Goal: Browse casually: Explore the website without a specific task or goal

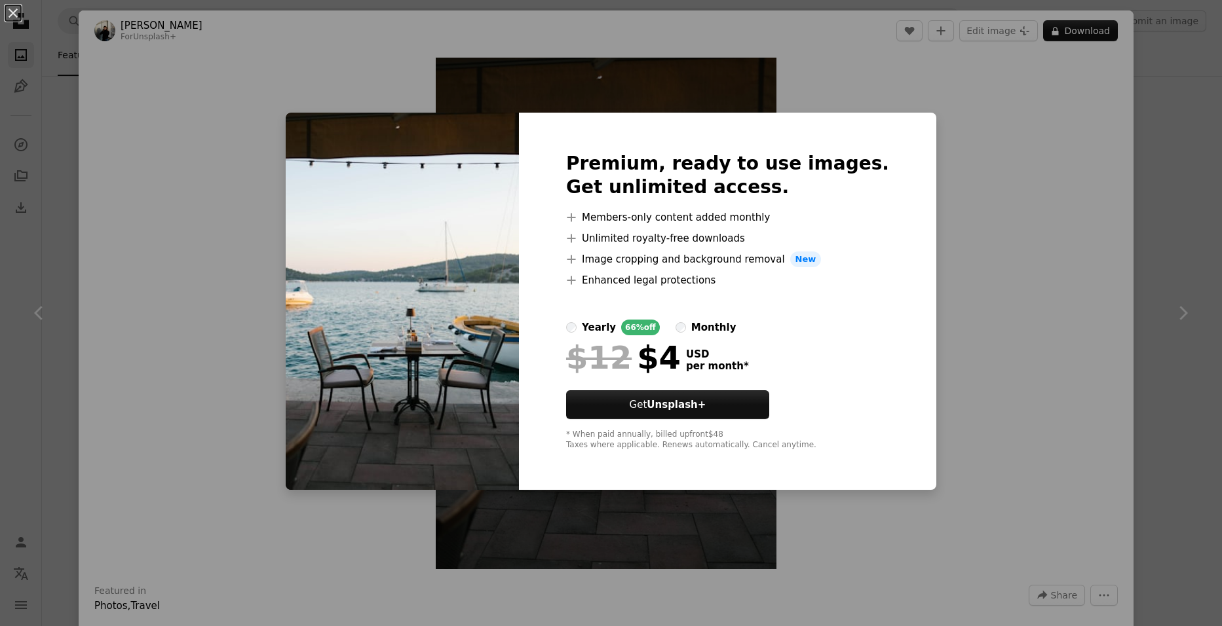
scroll to position [1114, 0]
click at [1014, 241] on div "An X shape Premium, ready to use images. Get unlimited access. A plus sign Memb…" at bounding box center [611, 313] width 1222 height 626
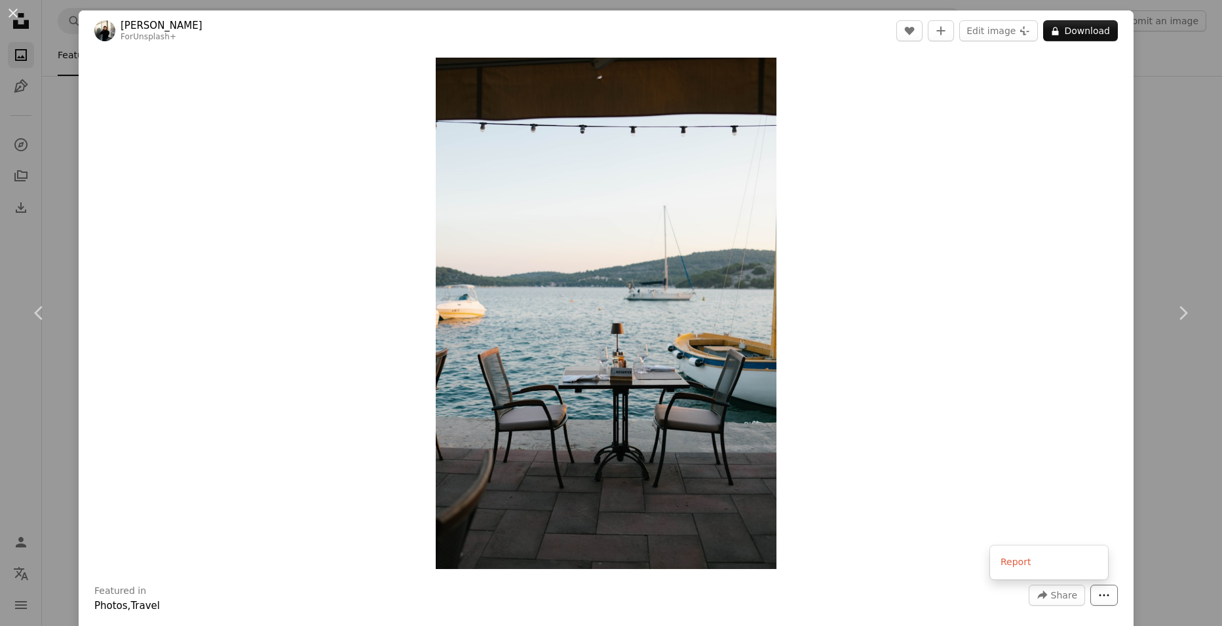
click at [1098, 593] on icon "More Actions" at bounding box center [1104, 596] width 12 height 12
click at [636, 420] on dialog "An X shape Chevron left Chevron right [PERSON_NAME] For Unsplash+ A heart A plu…" at bounding box center [611, 313] width 1222 height 626
click at [636, 414] on img "Zoom in on this image" at bounding box center [606, 314] width 341 height 512
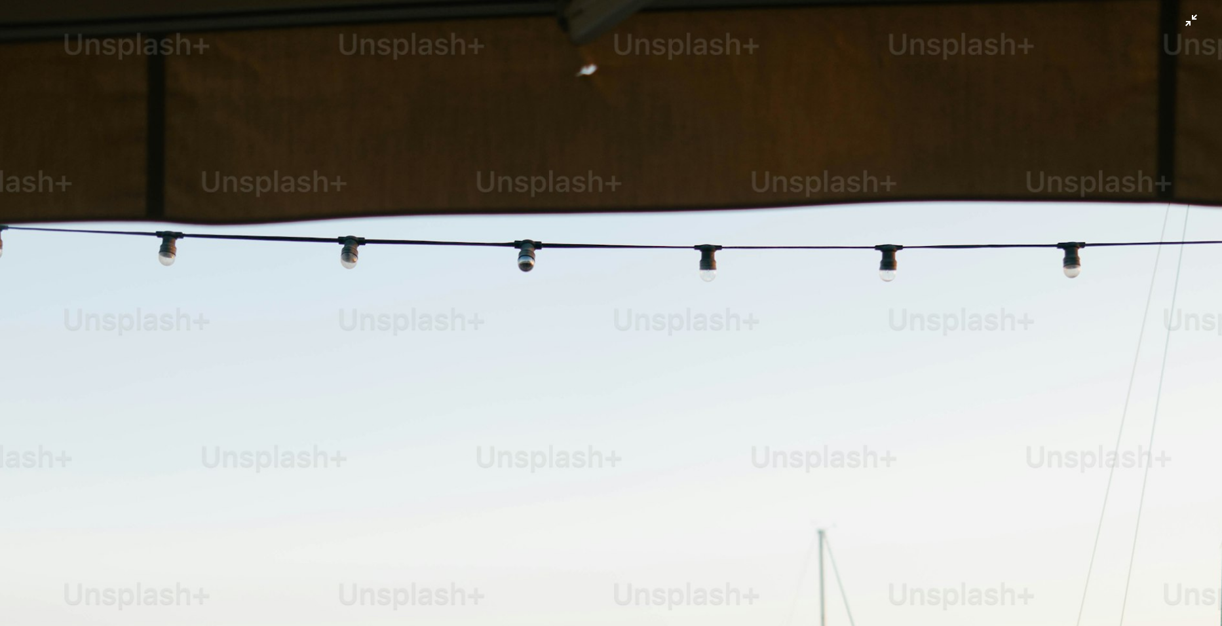
scroll to position [589, 0]
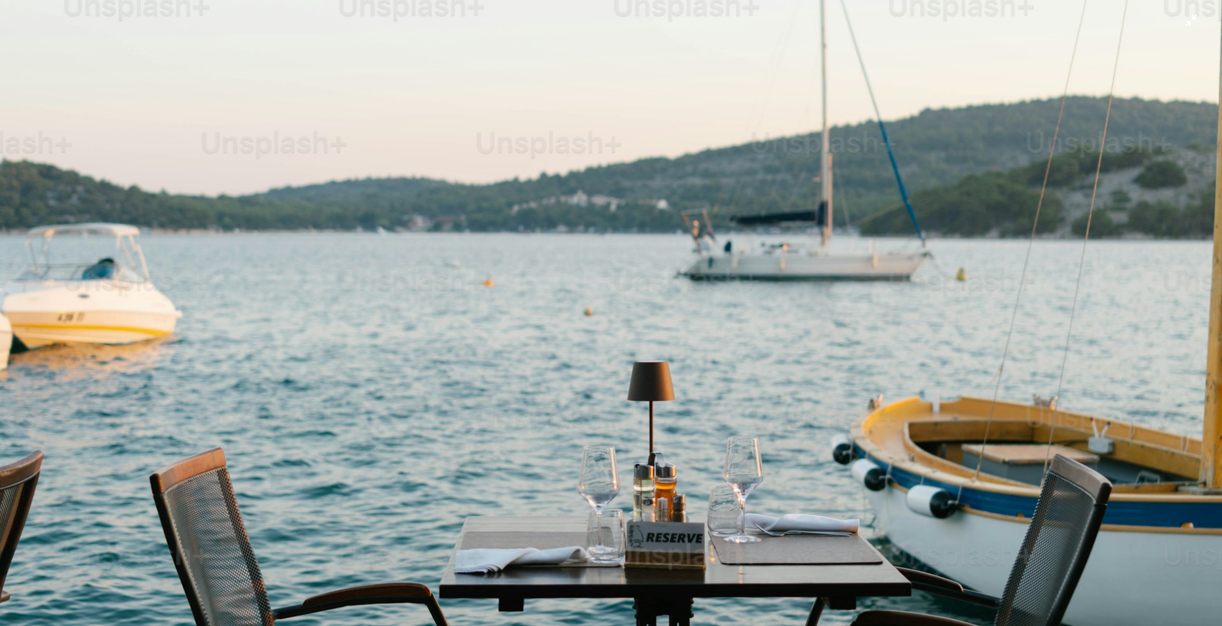
click at [708, 327] on img "Zoom out on this image" at bounding box center [610, 327] width 1223 height 1834
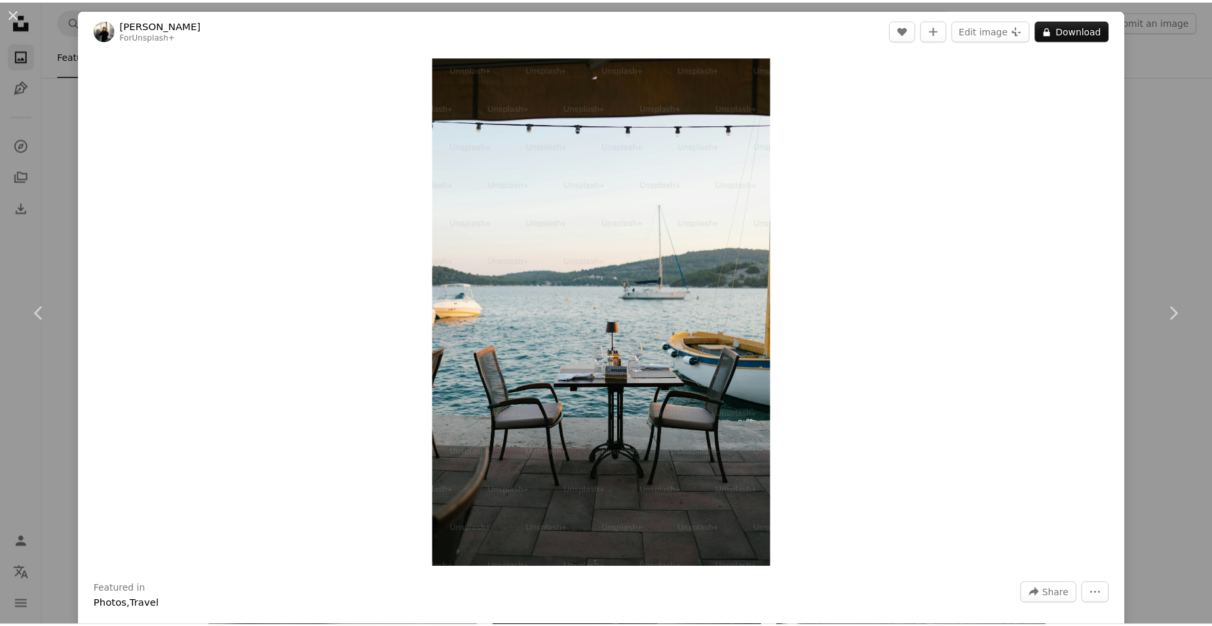
scroll to position [0, 0]
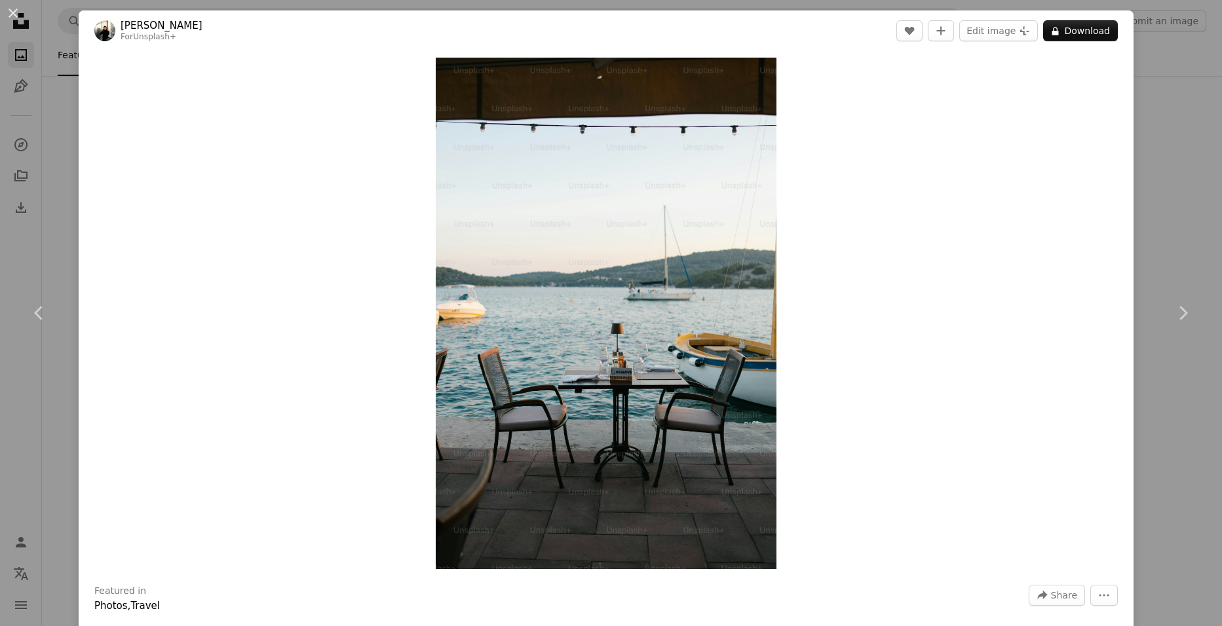
click at [49, 73] on div "An X shape Chevron left Chevron right [PERSON_NAME] For Unsplash+ A heart A plu…" at bounding box center [611, 313] width 1222 height 626
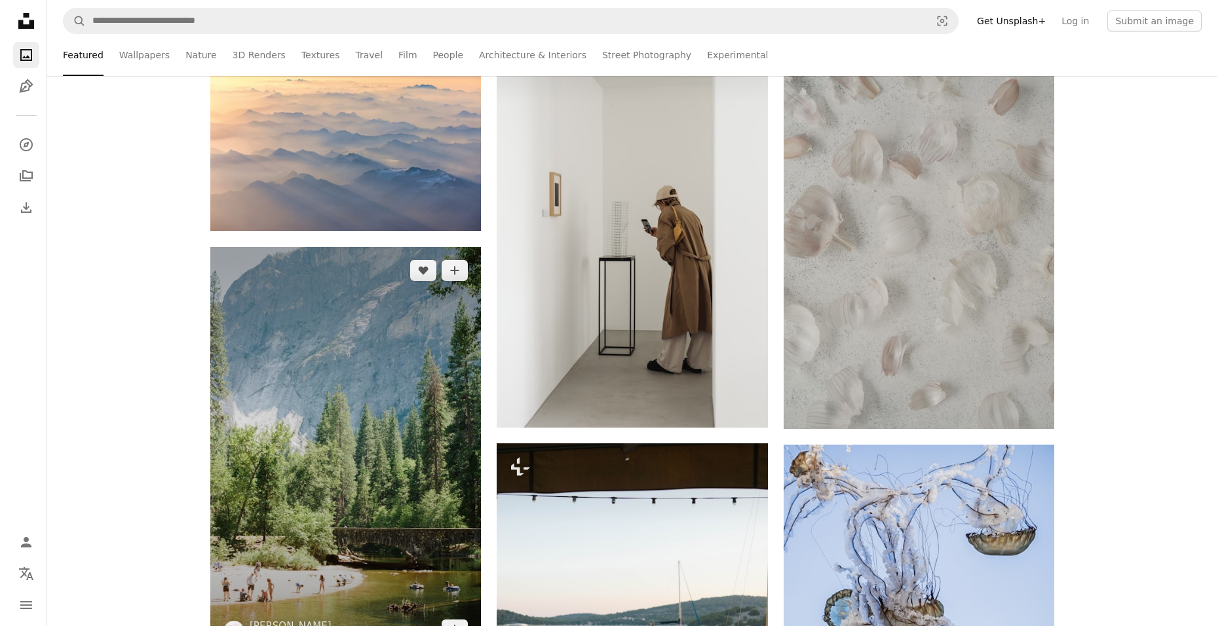
scroll to position [328, 0]
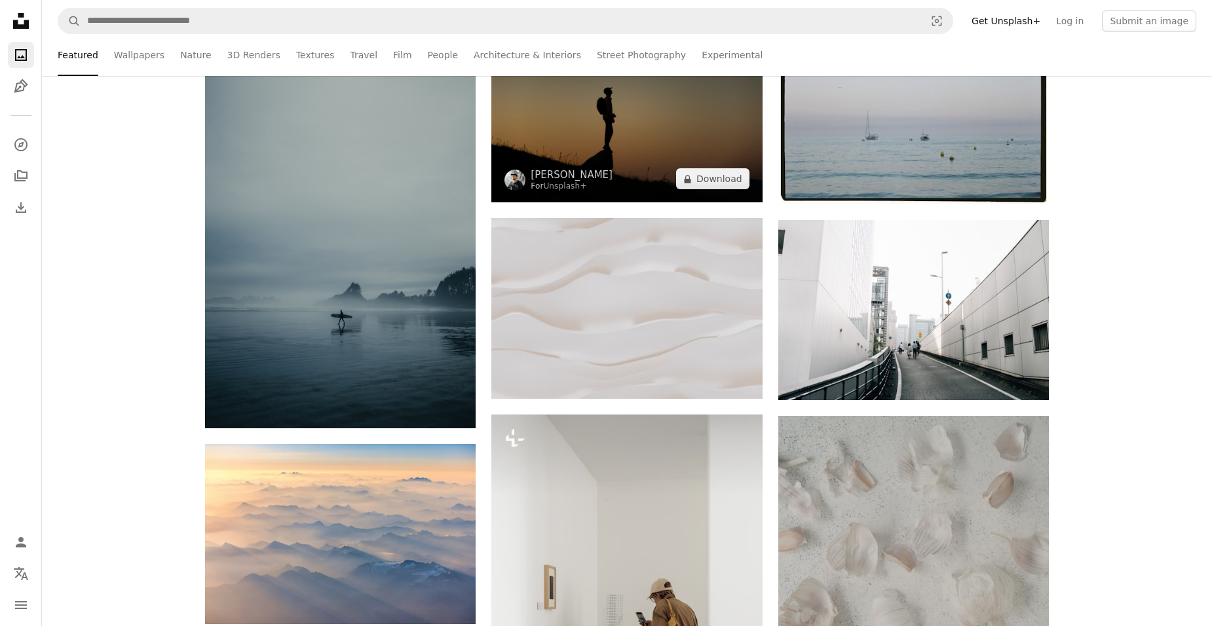
click at [675, 154] on img at bounding box center [626, 112] width 271 height 180
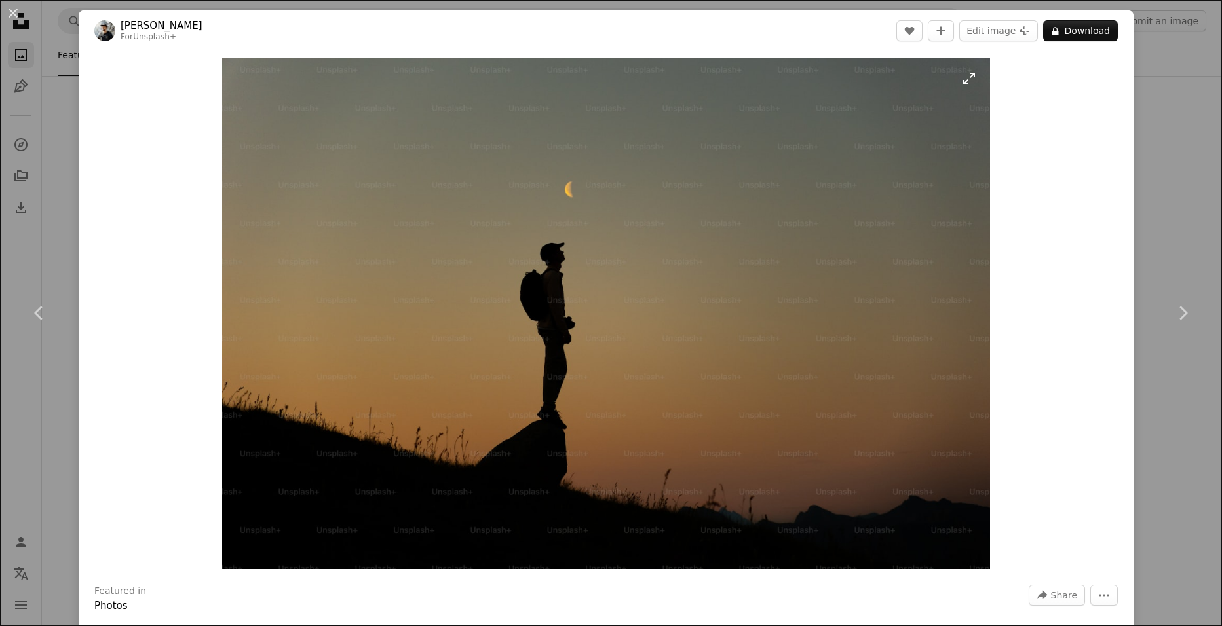
click at [603, 214] on img "Zoom in on this image" at bounding box center [606, 314] width 768 height 512
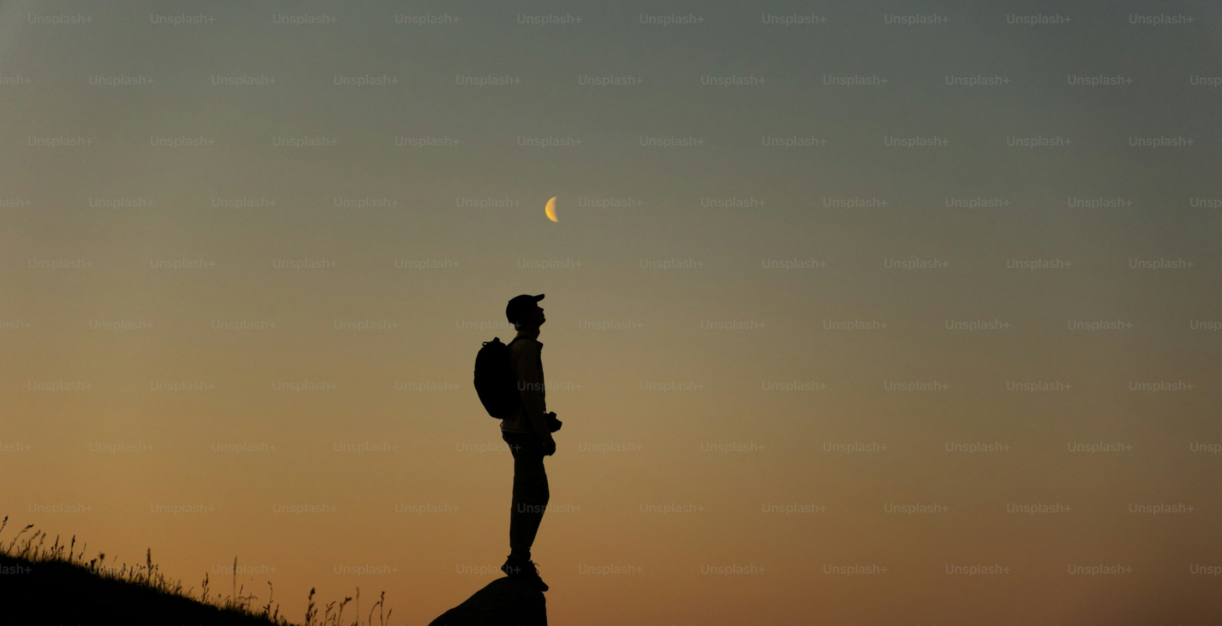
scroll to position [88, 0]
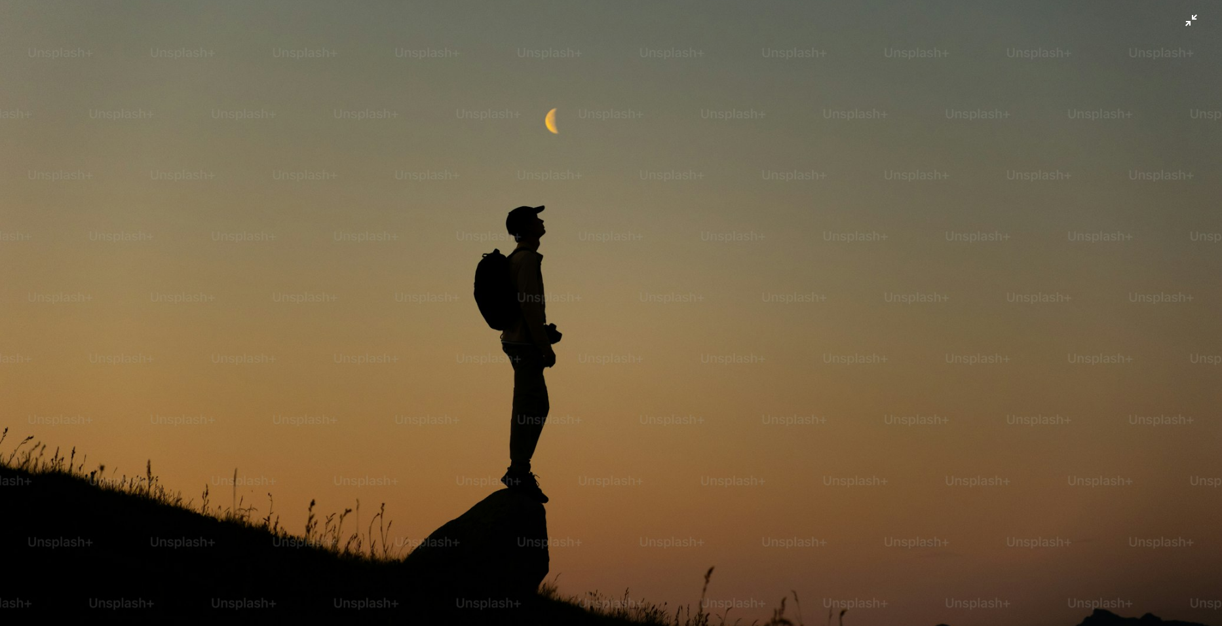
click at [603, 214] on img "Zoom out on this image" at bounding box center [610, 319] width 1223 height 816
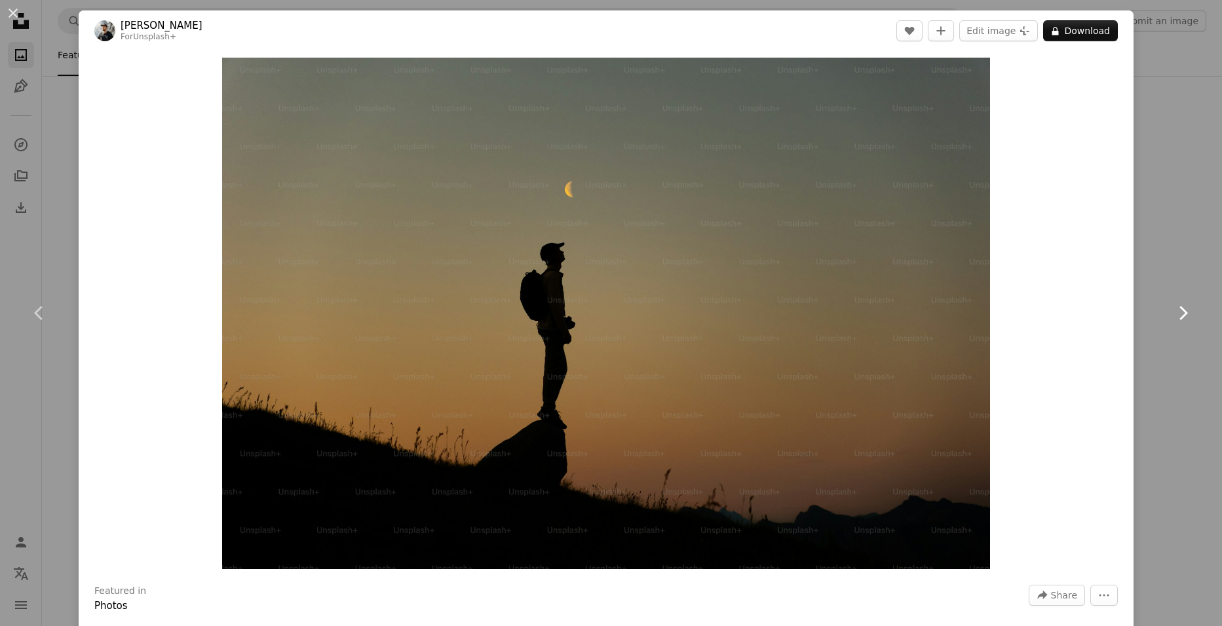
click at [1154, 293] on link "Chevron right" at bounding box center [1182, 313] width 79 height 126
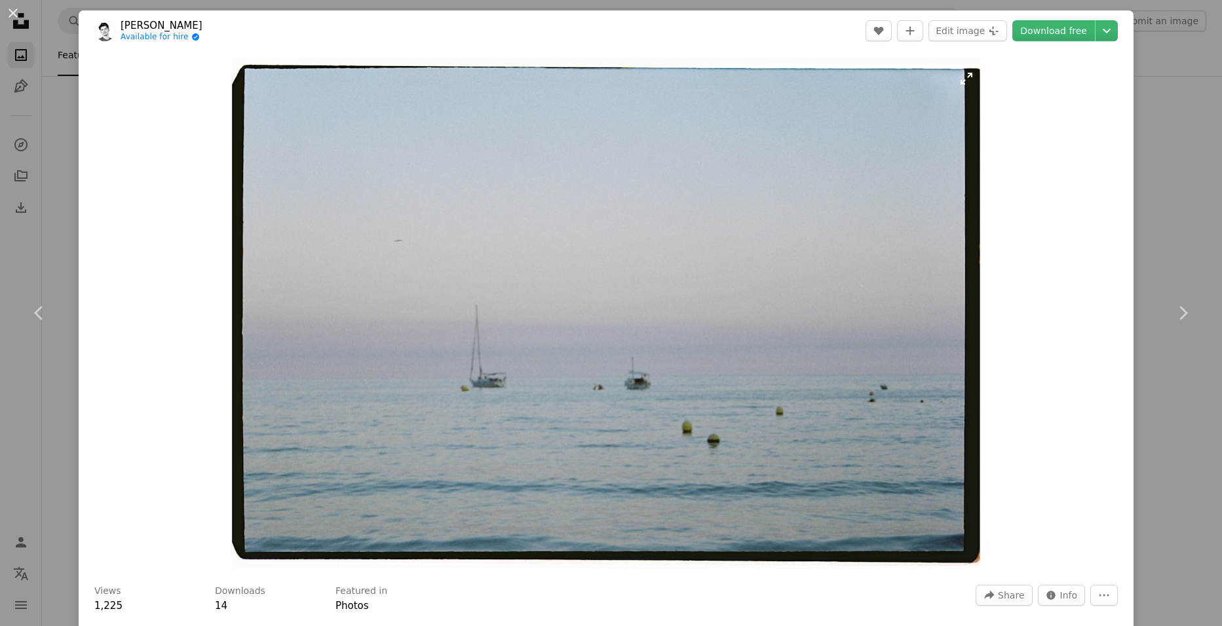
click at [649, 322] on img "Zoom in on this image" at bounding box center [606, 314] width 762 height 512
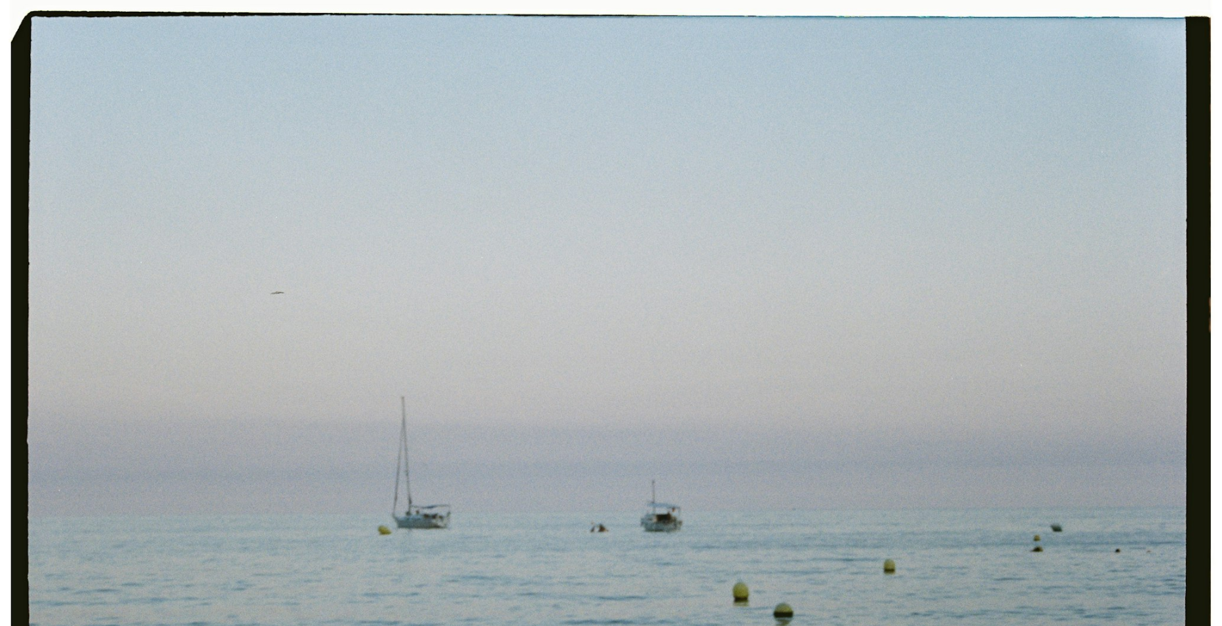
scroll to position [91, 0]
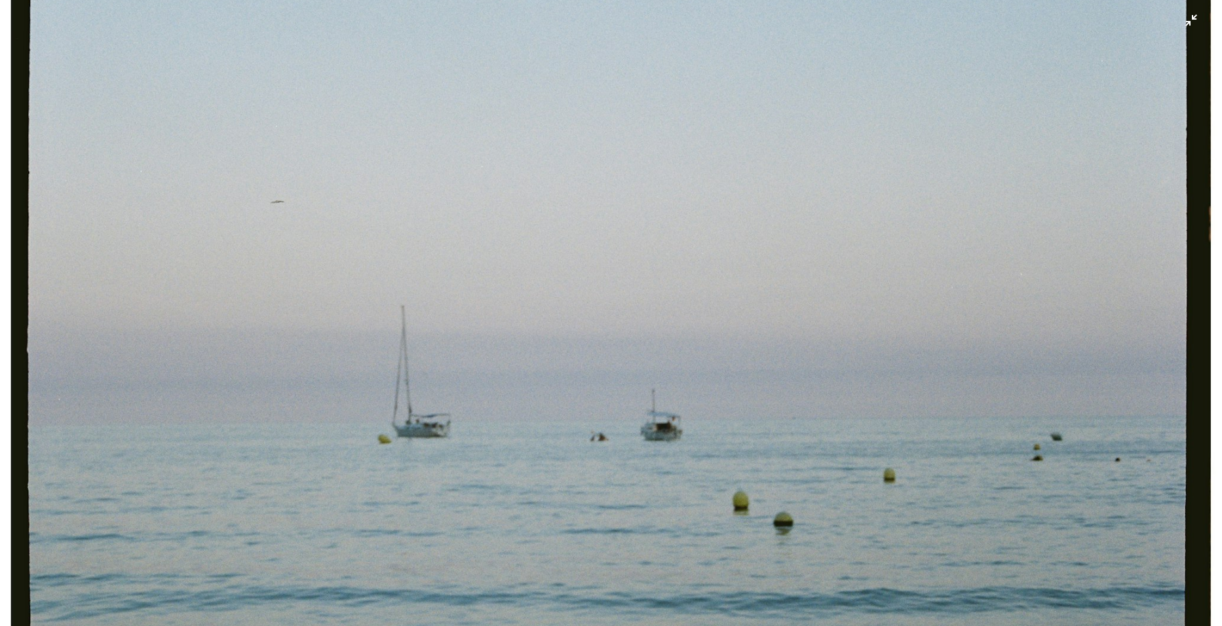
click at [649, 322] on img "Zoom out on this image" at bounding box center [610, 318] width 1223 height 821
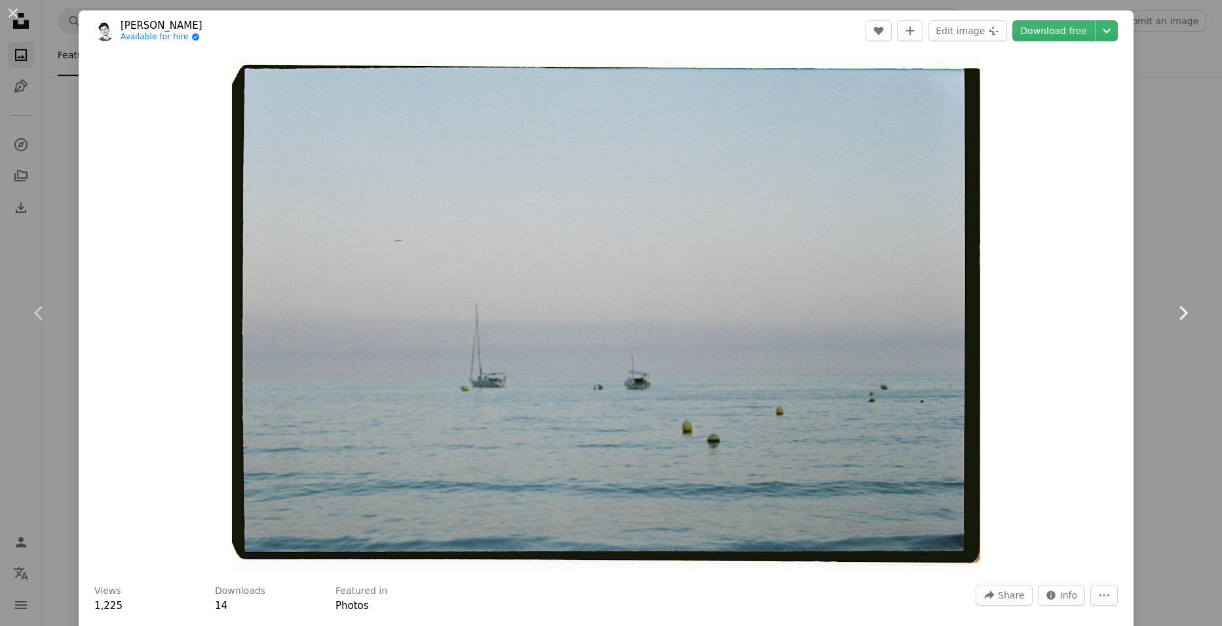
click at [1172, 312] on icon "Chevron right" at bounding box center [1182, 313] width 21 height 21
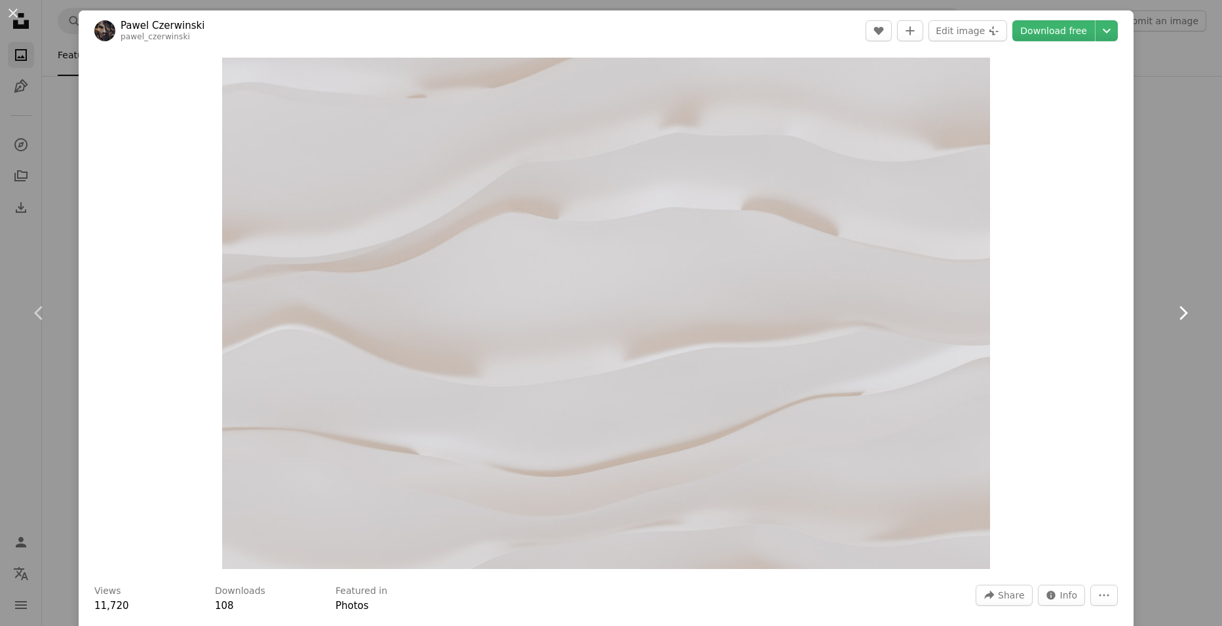
click at [1172, 312] on icon "Chevron right" at bounding box center [1182, 313] width 21 height 21
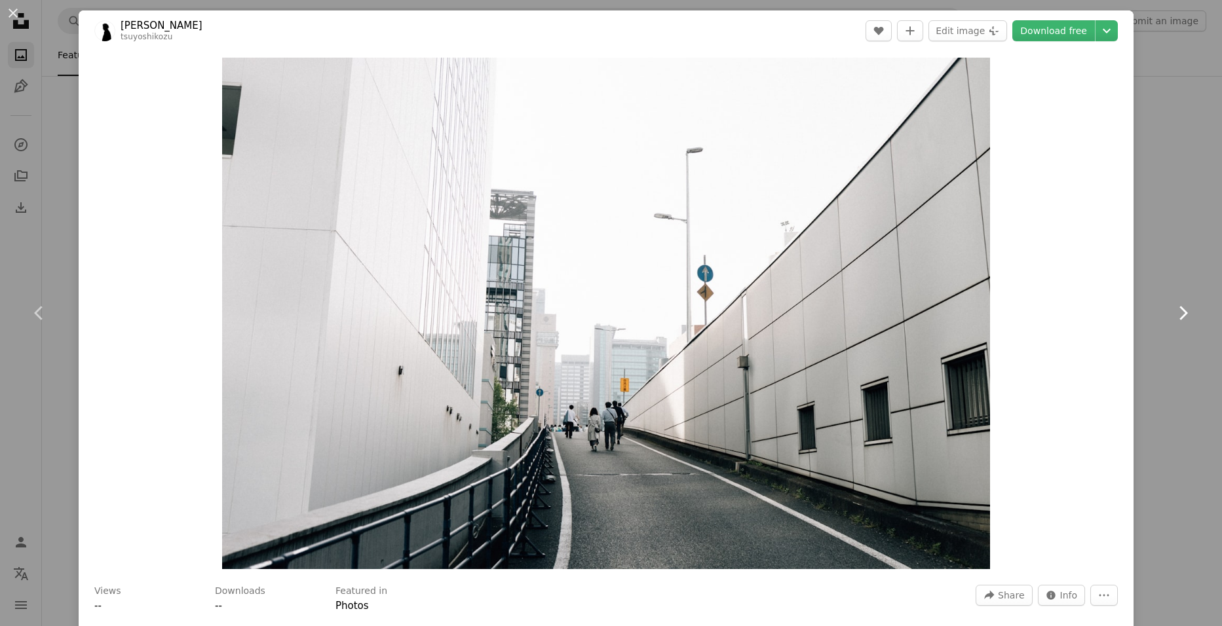
click at [1172, 312] on icon "Chevron right" at bounding box center [1182, 313] width 21 height 21
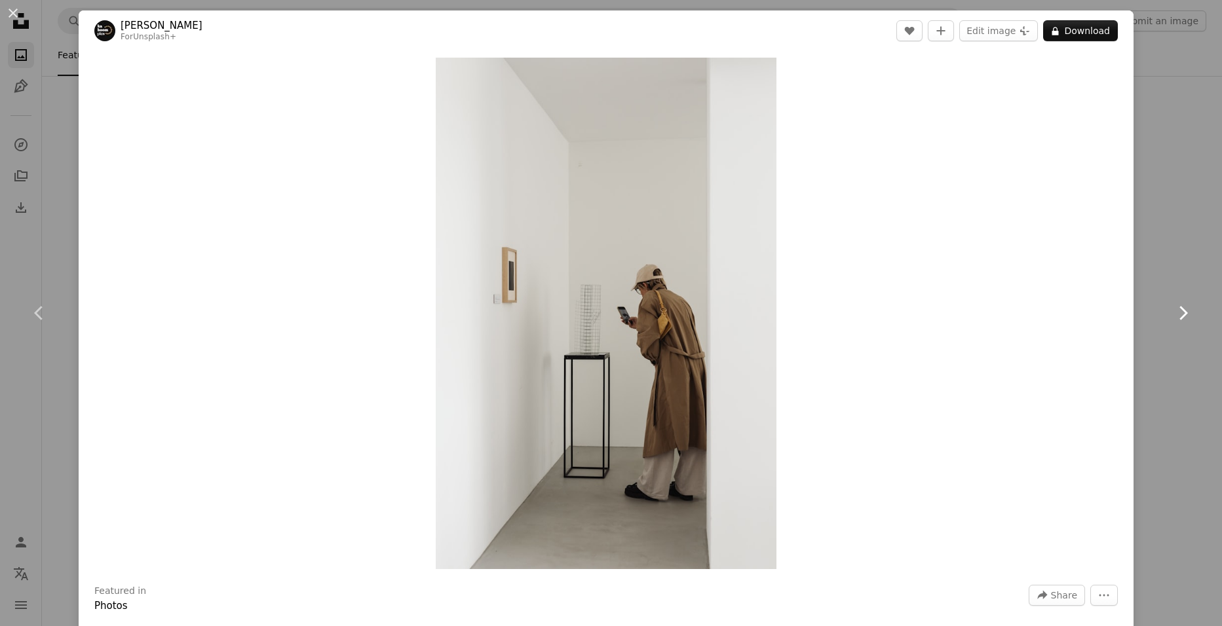
click at [1172, 312] on icon "Chevron right" at bounding box center [1182, 313] width 21 height 21
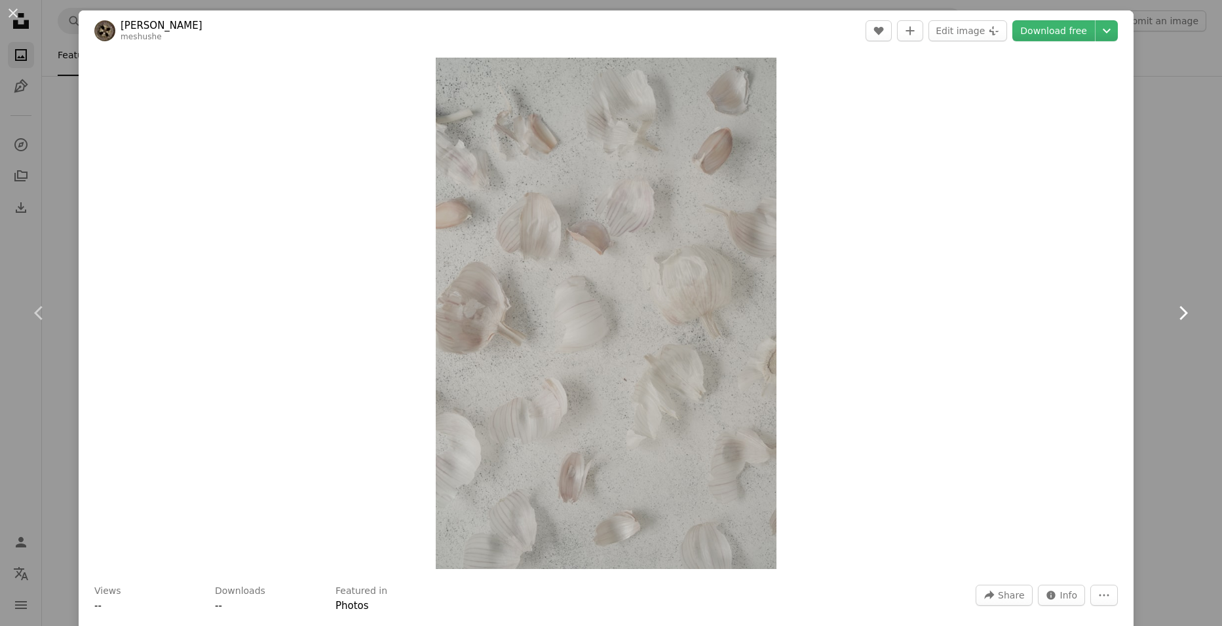
click at [1172, 312] on icon "Chevron right" at bounding box center [1182, 313] width 21 height 21
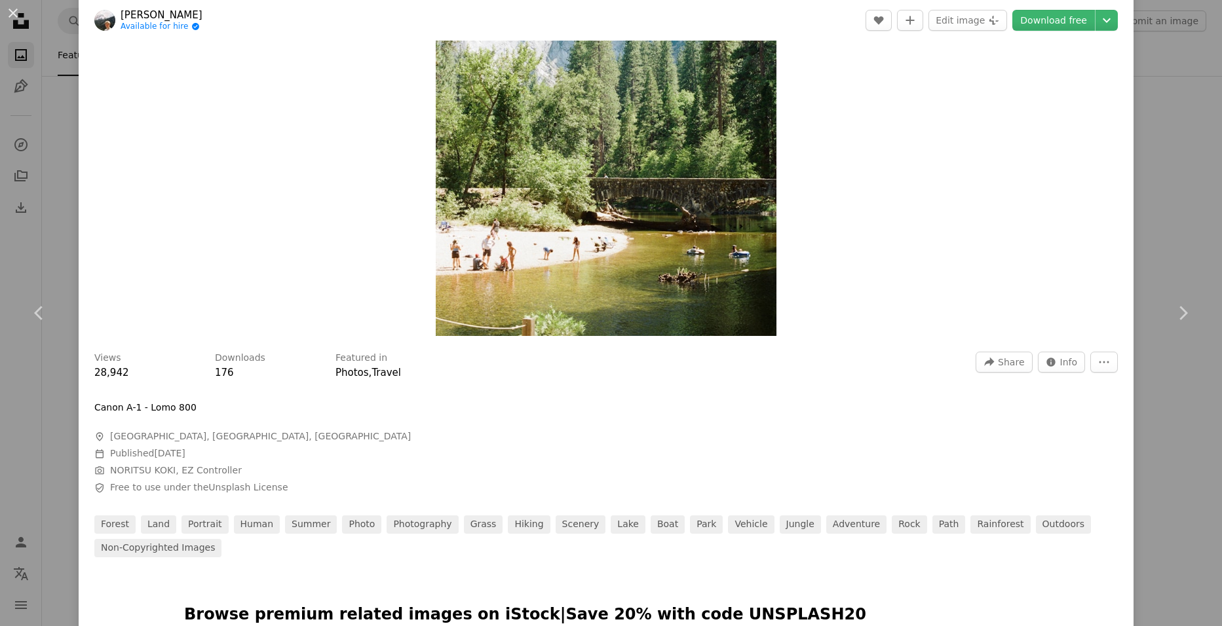
scroll to position [262, 0]
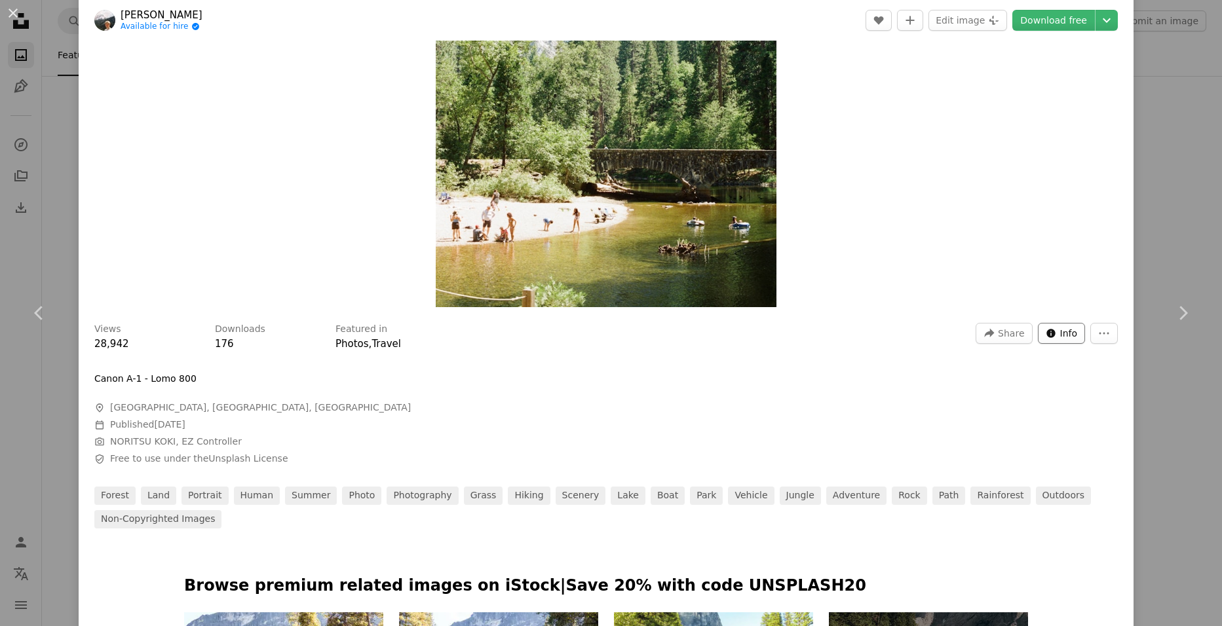
click at [1061, 329] on span "Info" at bounding box center [1069, 334] width 18 height 20
click at [1017, 288] on button "Downloads" at bounding box center [1014, 292] width 95 height 16
click at [1035, 256] on rect at bounding box center [1035, 253] width 5 height 45
click at [760, 390] on div "Views 28,942 Downloads 176 Featured in Photos , Travel A forward-right arrow Sh…" at bounding box center [606, 421] width 1055 height 215
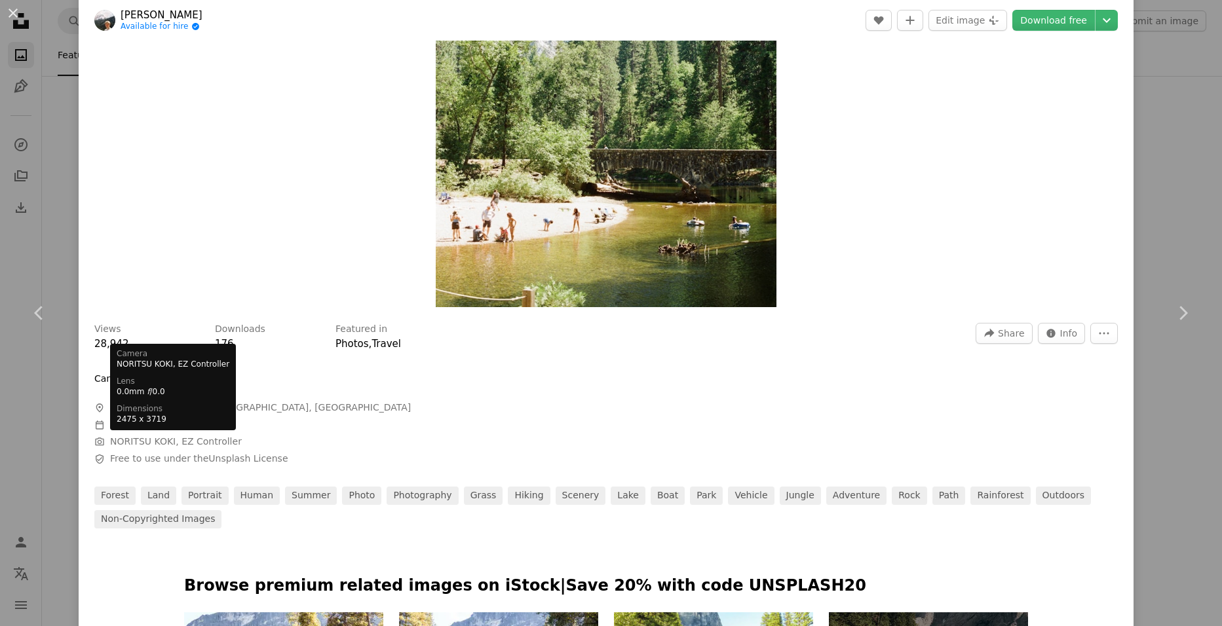
click at [126, 440] on button "NORITSU KOKI, EZ Controller" at bounding box center [176, 442] width 132 height 13
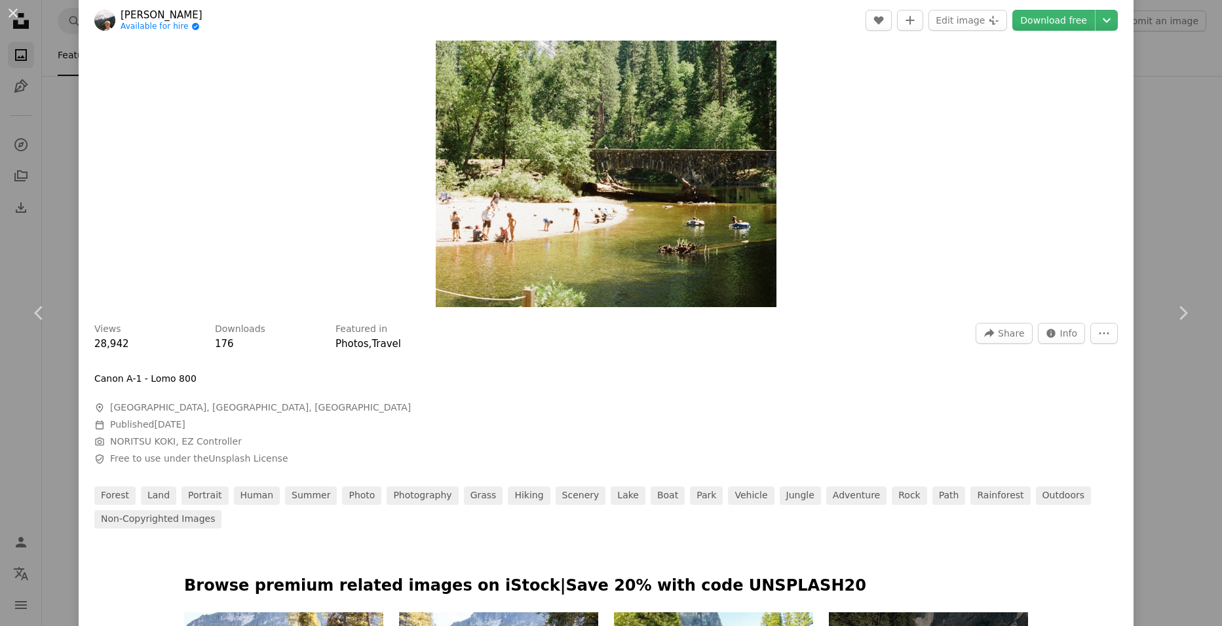
click at [179, 443] on button "NORITSU KOKI, EZ Controller" at bounding box center [176, 442] width 132 height 13
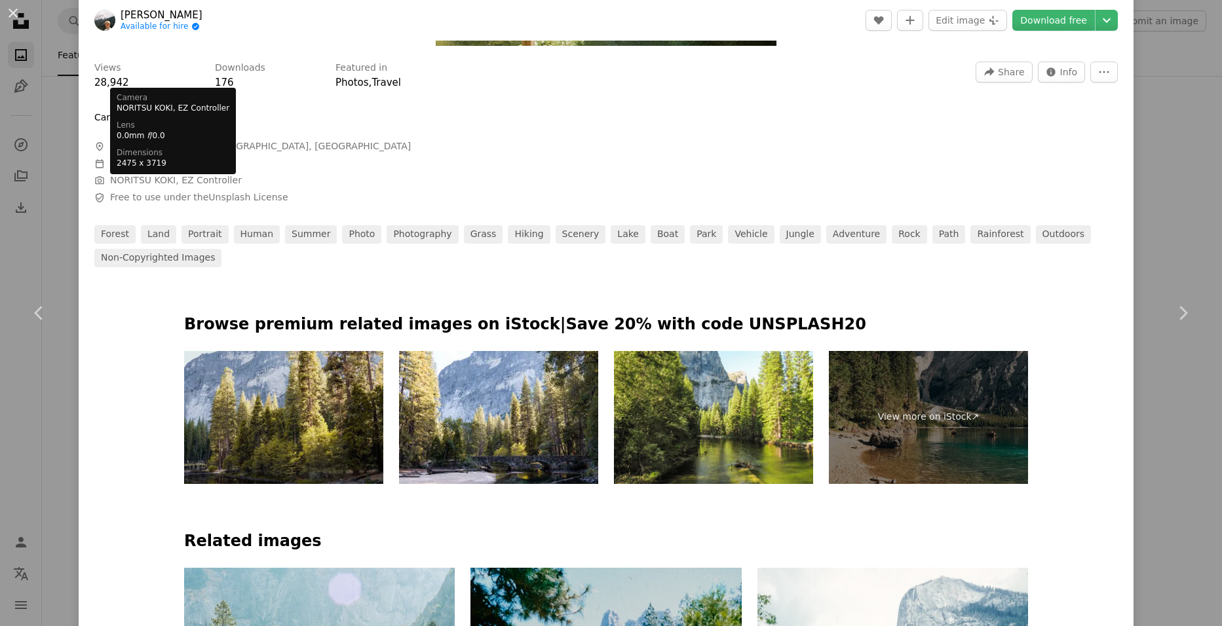
scroll to position [524, 0]
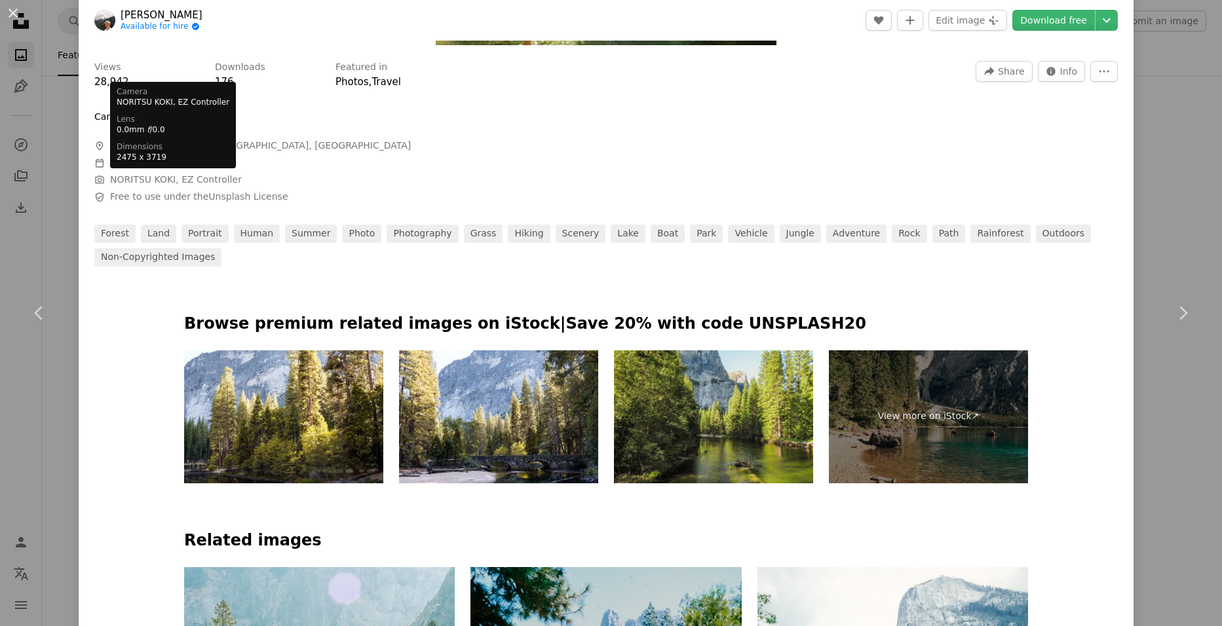
click at [736, 462] on img at bounding box center [713, 416] width 199 height 133
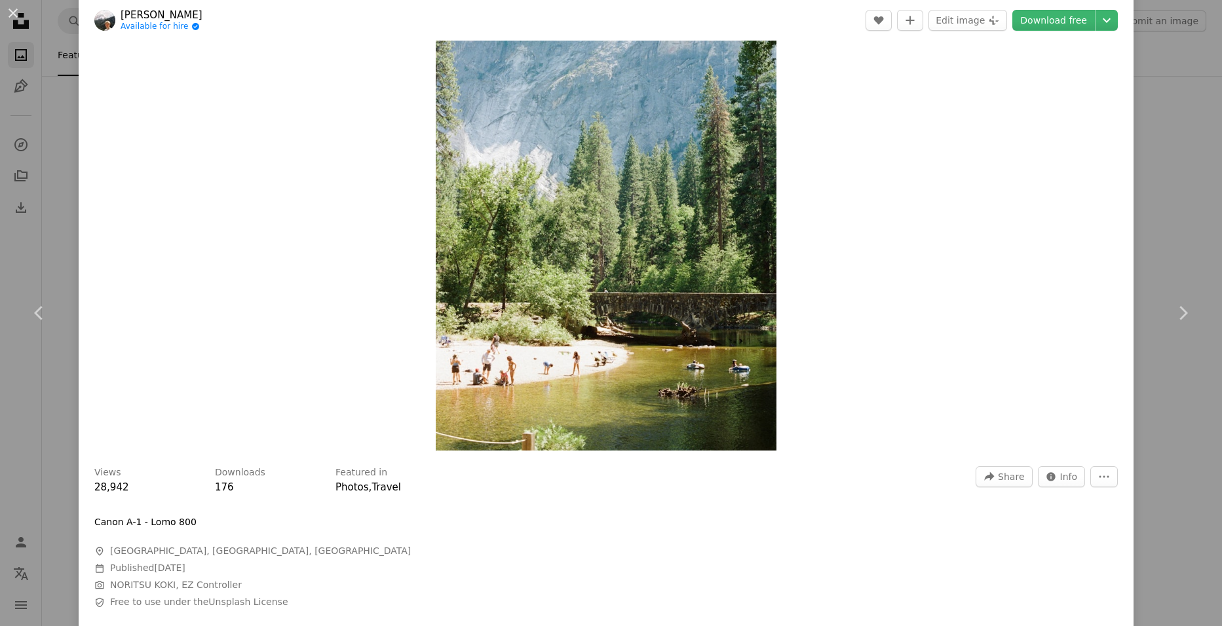
scroll to position [0, 0]
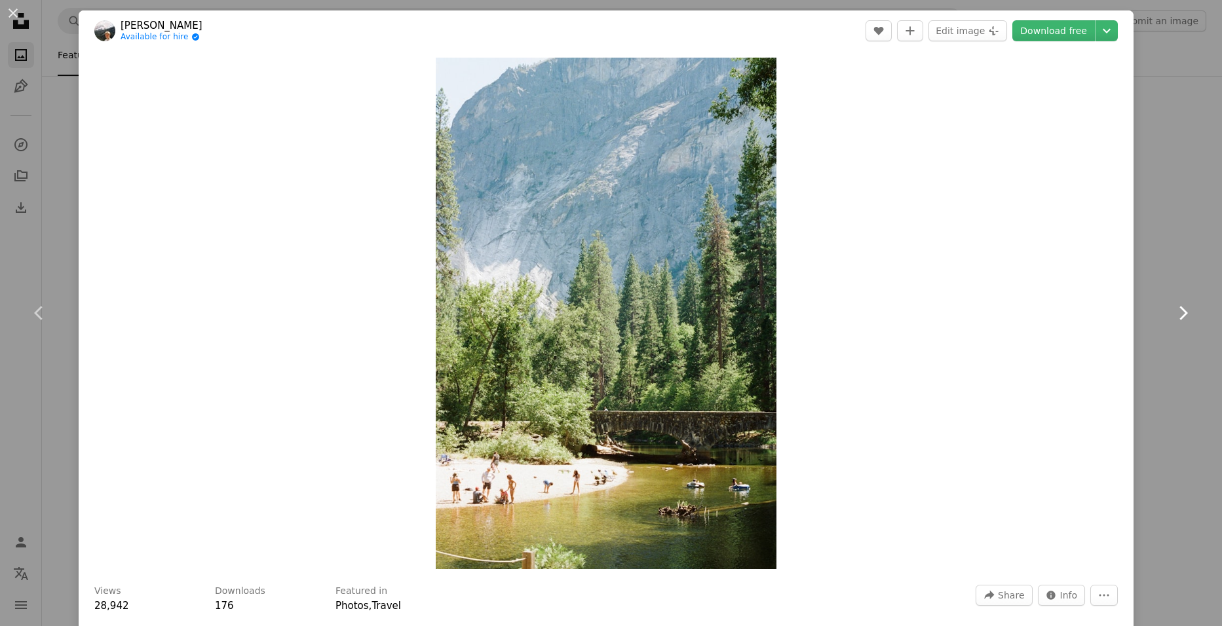
click at [1172, 314] on icon "Chevron right" at bounding box center [1182, 313] width 21 height 21
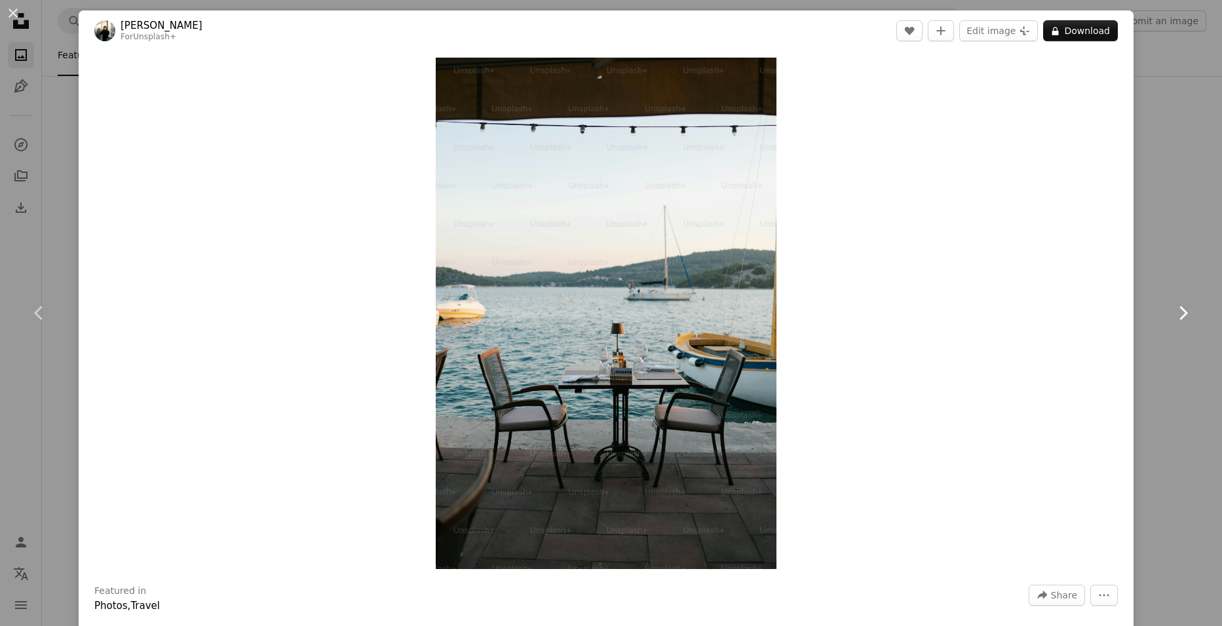
click at [1172, 314] on icon "Chevron right" at bounding box center [1182, 313] width 21 height 21
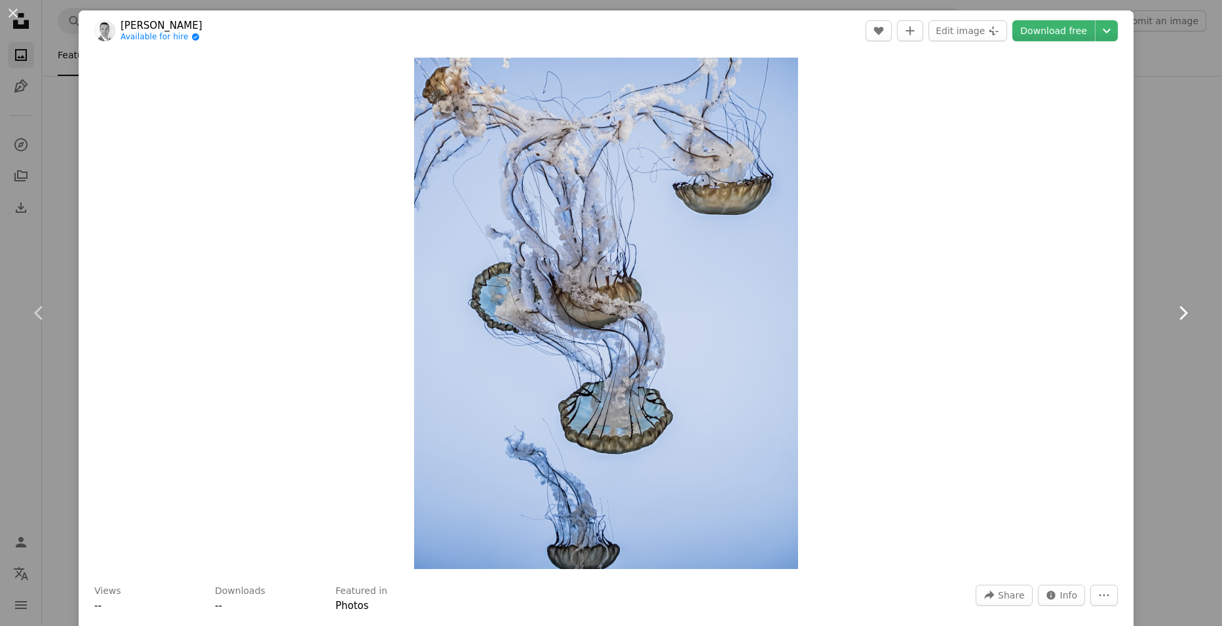
click at [1172, 314] on icon "Chevron right" at bounding box center [1182, 313] width 21 height 21
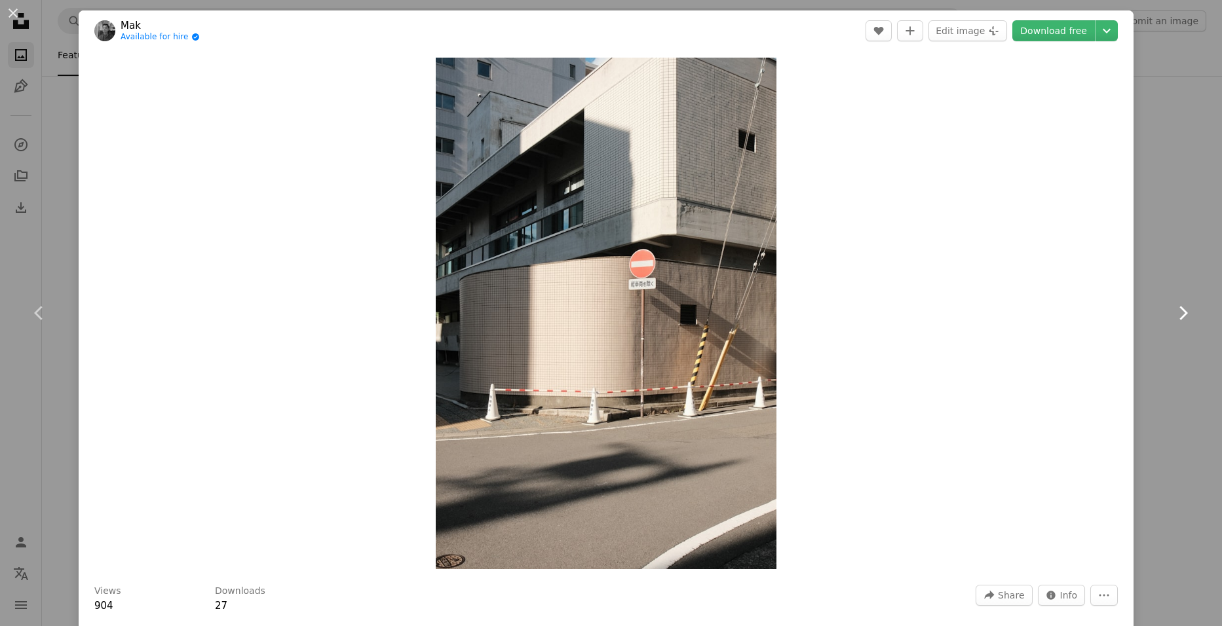
click at [1172, 314] on icon "Chevron right" at bounding box center [1182, 313] width 21 height 21
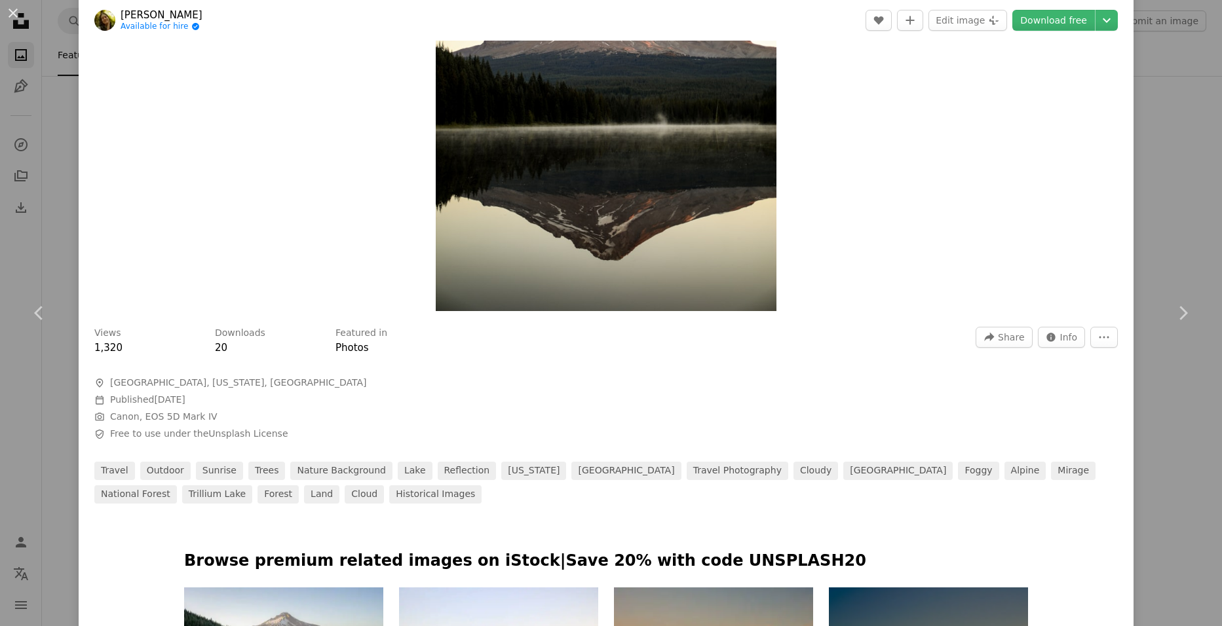
scroll to position [197, 0]
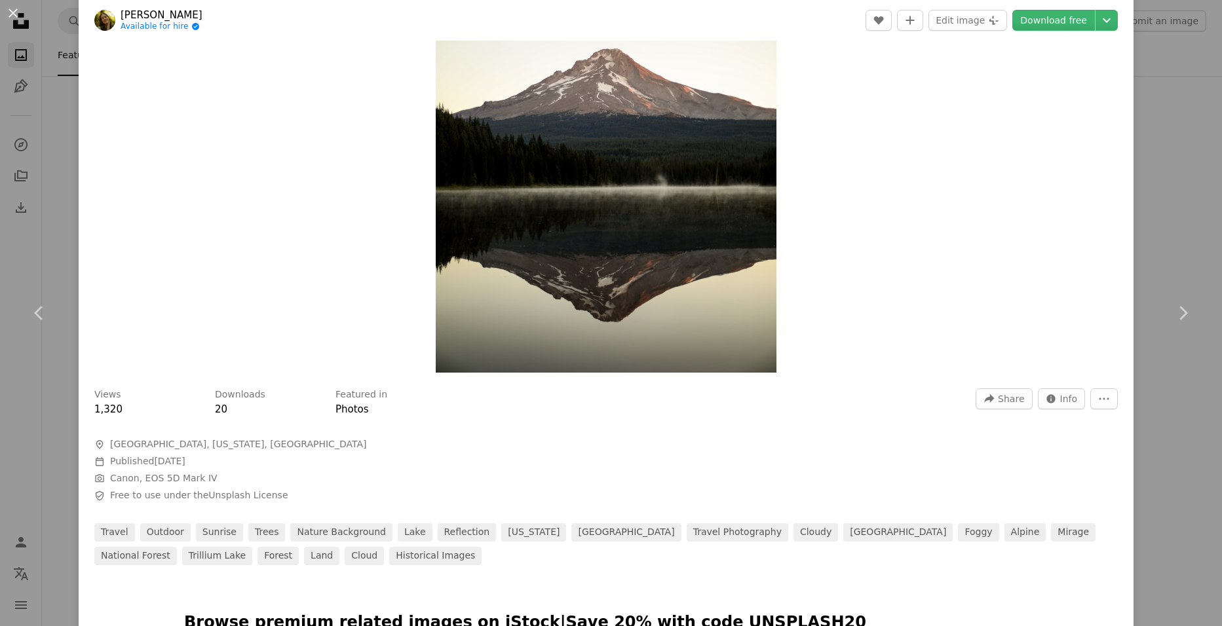
click at [602, 218] on img "Zoom in on this image" at bounding box center [606, 117] width 341 height 512
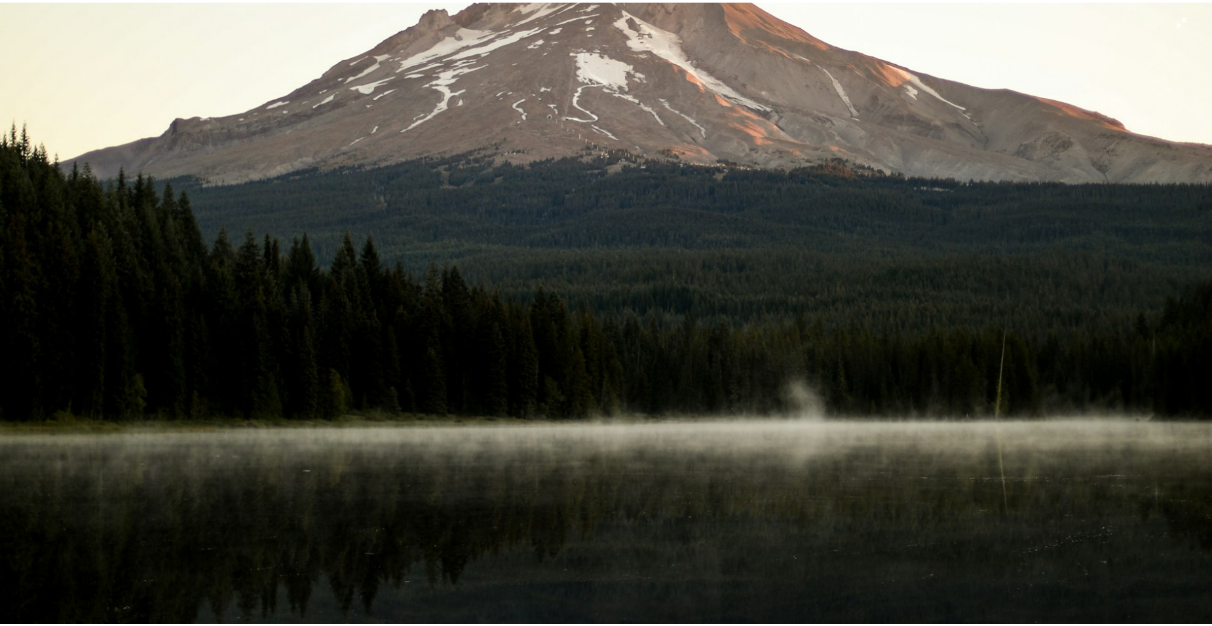
scroll to position [656, 0]
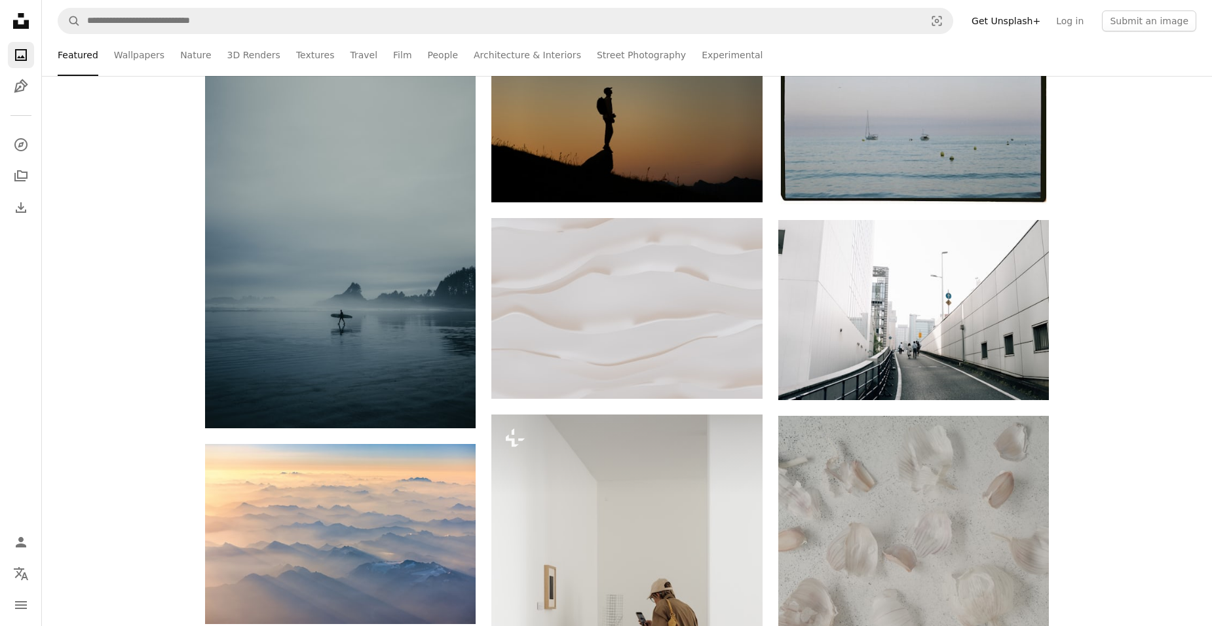
click at [26, 22] on icon at bounding box center [21, 21] width 16 height 16
